Goal: Find specific page/section: Find specific page/section

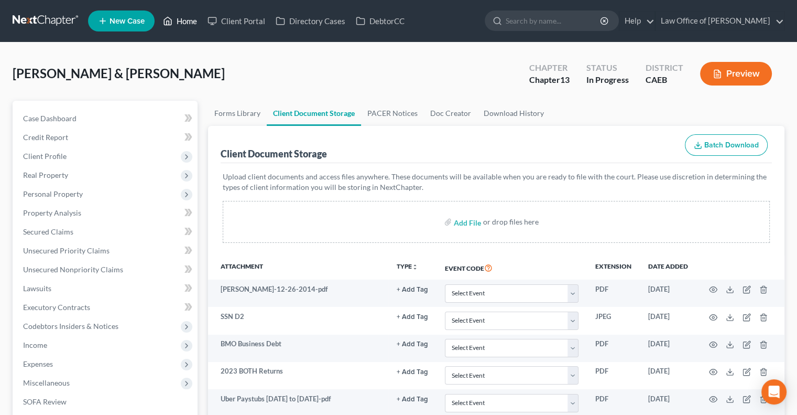
click at [183, 23] on link "Home" at bounding box center [180, 21] width 45 height 19
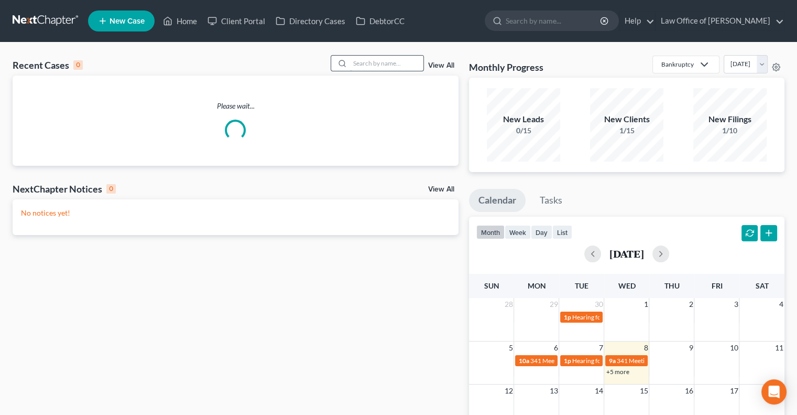
click at [395, 66] on input "search" at bounding box center [386, 63] width 73 height 15
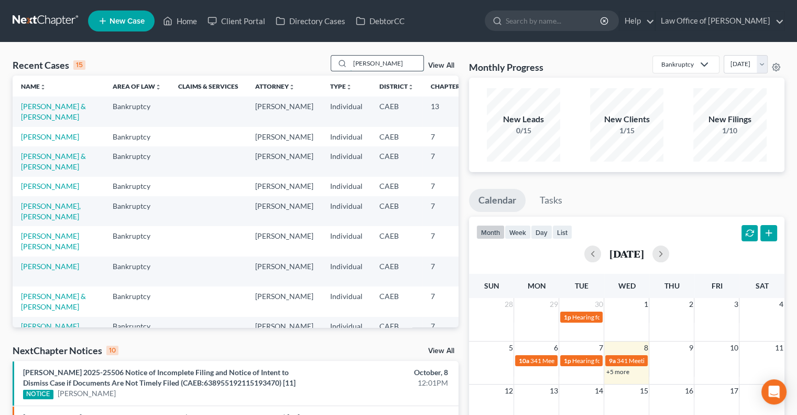
type input "[PERSON_NAME]"
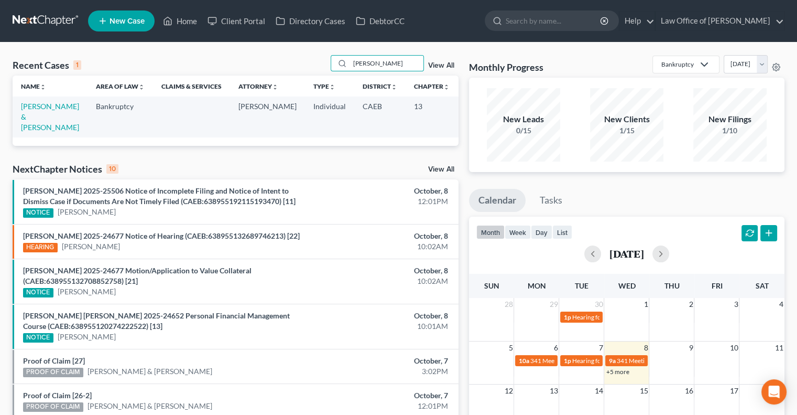
click at [36, 111] on td "[PERSON_NAME] & [PERSON_NAME]" at bounding box center [50, 116] width 75 height 40
click at [36, 115] on link "[PERSON_NAME] & [PERSON_NAME]" at bounding box center [50, 117] width 58 height 30
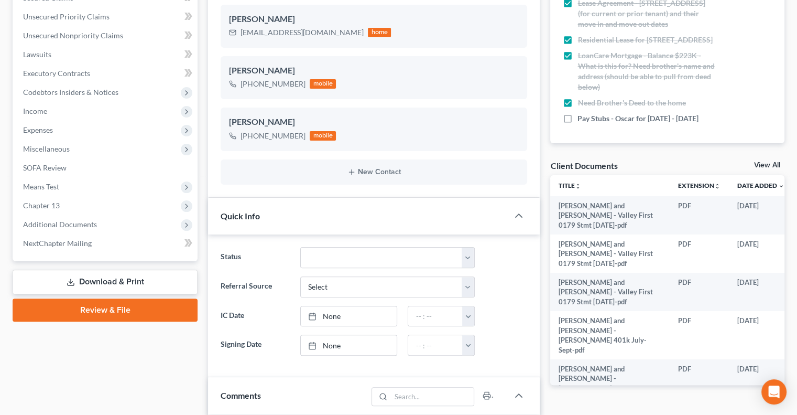
scroll to position [242, 0]
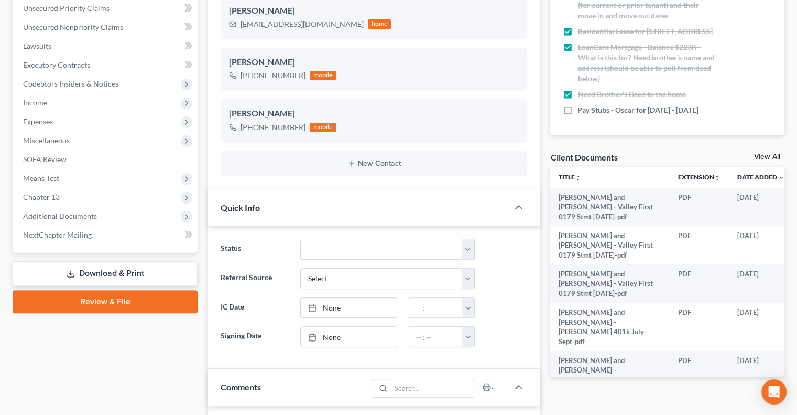
click at [759, 154] on link "View All" at bounding box center [767, 156] width 26 height 7
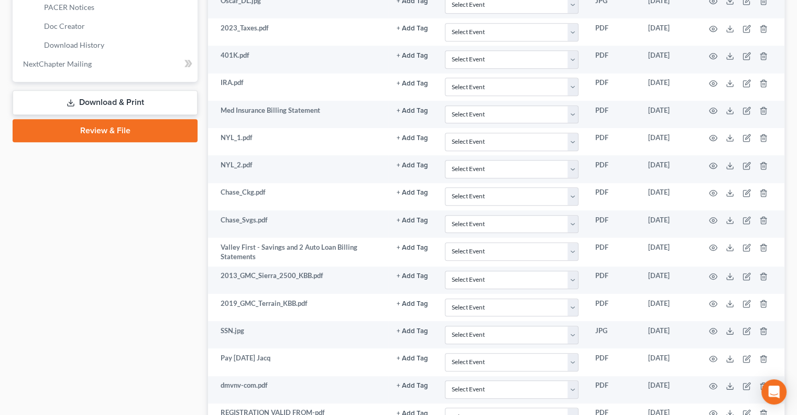
scroll to position [508, 0]
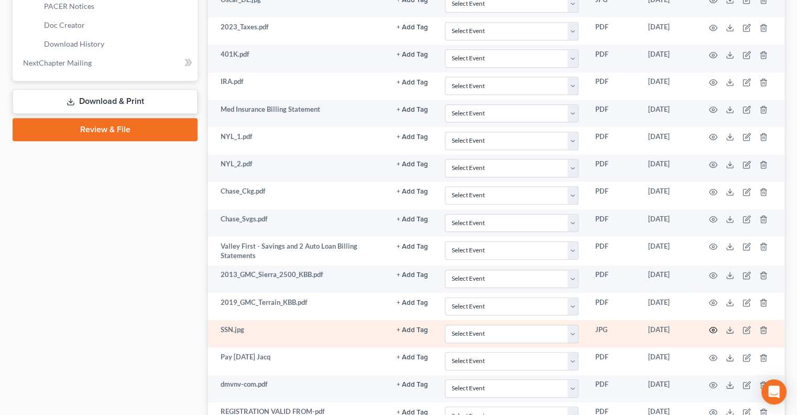
click at [711, 325] on icon "button" at bounding box center [713, 329] width 8 height 8
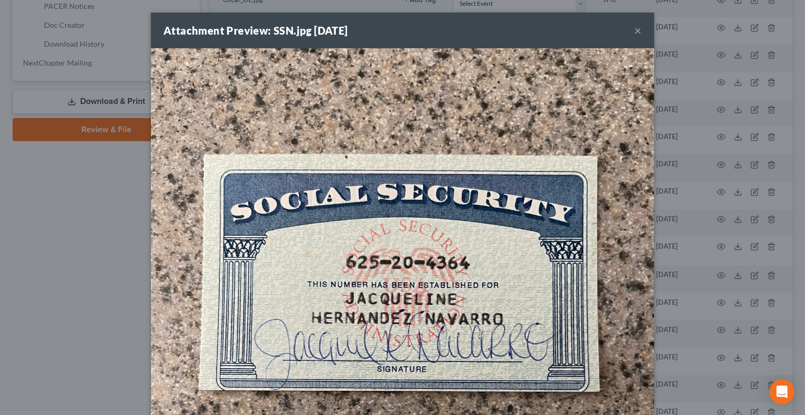
click at [634, 30] on button "×" at bounding box center [637, 30] width 7 height 13
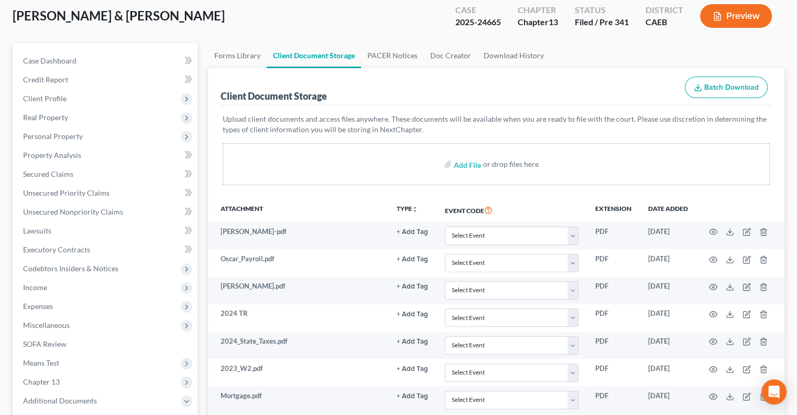
scroll to position [0, 0]
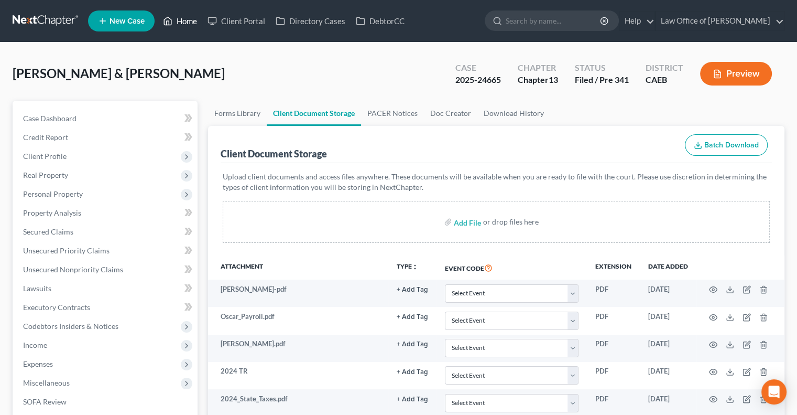
click at [184, 20] on link "Home" at bounding box center [180, 21] width 45 height 19
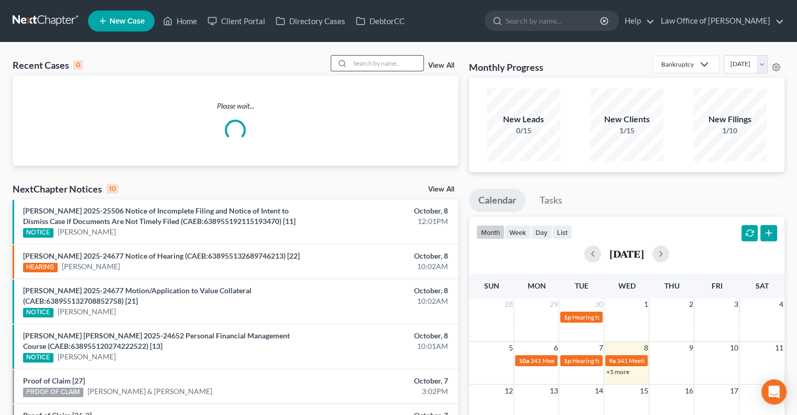
click at [373, 63] on input "search" at bounding box center [386, 63] width 73 height 15
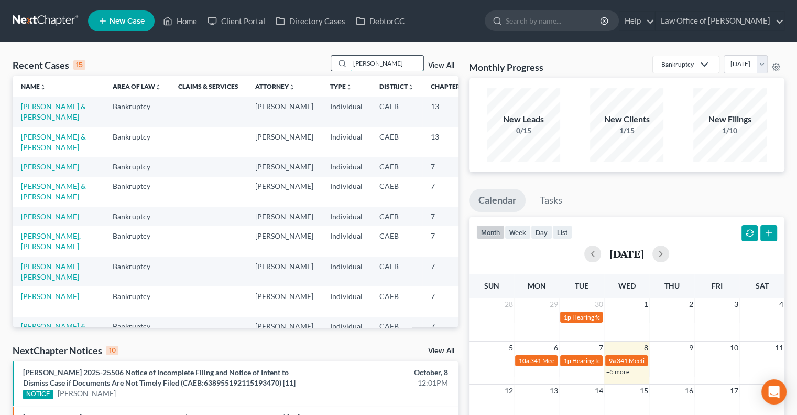
type input "[PERSON_NAME]"
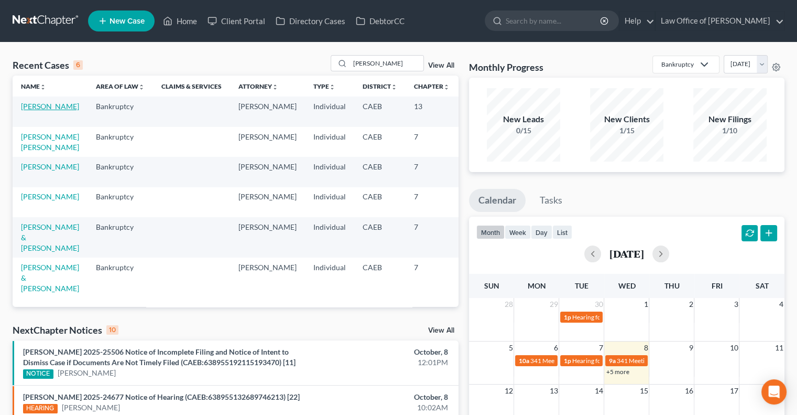
click at [49, 107] on link "[PERSON_NAME]" at bounding box center [50, 106] width 58 height 9
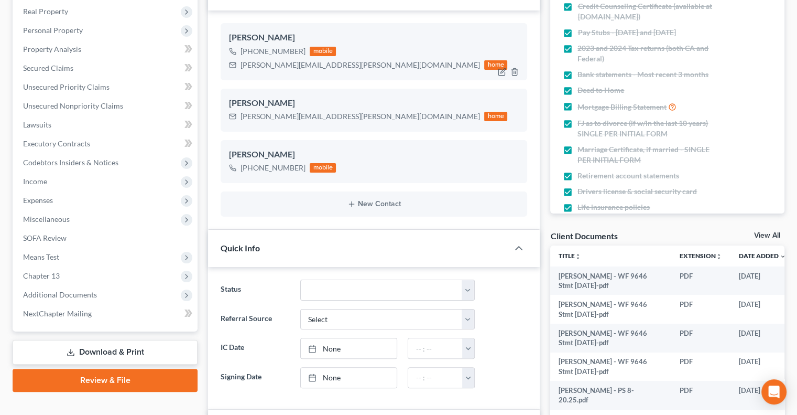
scroll to position [166, 0]
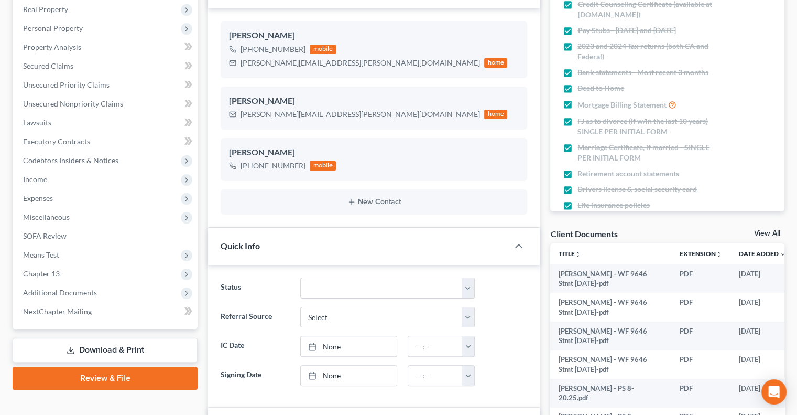
click at [766, 230] on link "View All" at bounding box center [767, 233] width 26 height 7
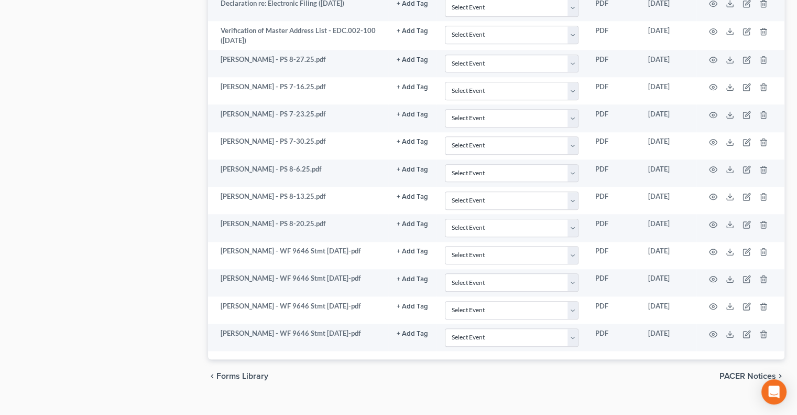
scroll to position [1116, 0]
